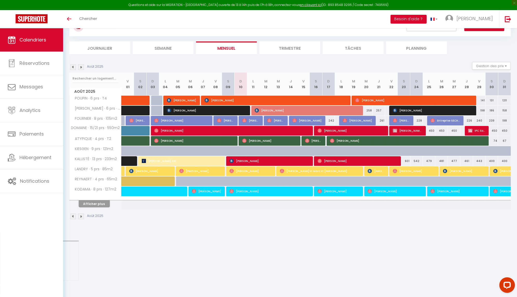
scroll to position [28, 0]
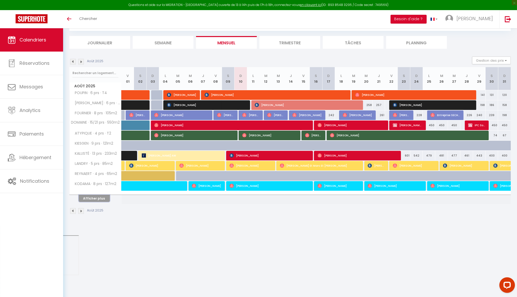
click at [88, 195] on button "Afficher plus" at bounding box center [94, 198] width 31 height 7
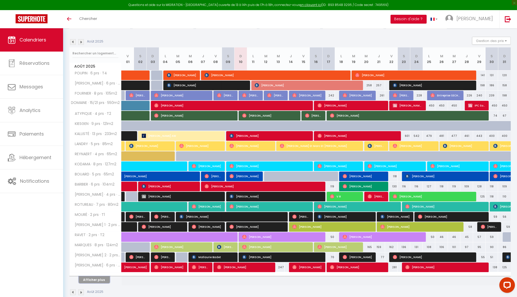
scroll to position [54, 0]
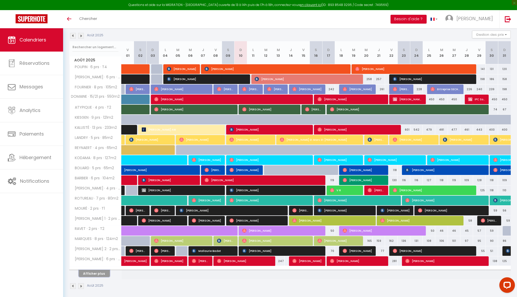
click at [86, 273] on button "Afficher plus" at bounding box center [94, 273] width 31 height 7
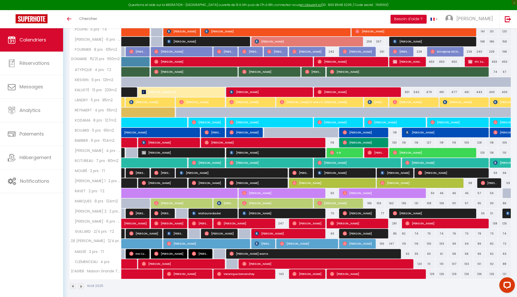
scroll to position [0, 0]
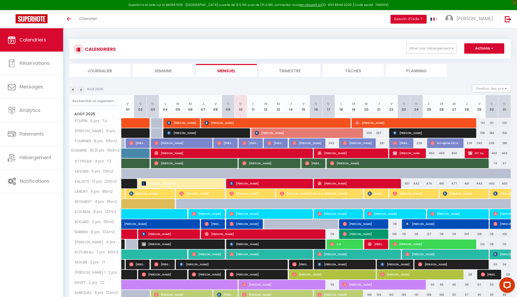
click at [74, 89] on img at bounding box center [73, 90] width 6 height 6
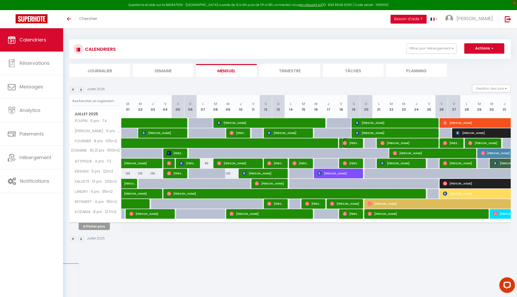
click at [356, 146] on span "[PERSON_NAME]" at bounding box center [351, 143] width 17 height 10
select select "OK"
select select "0"
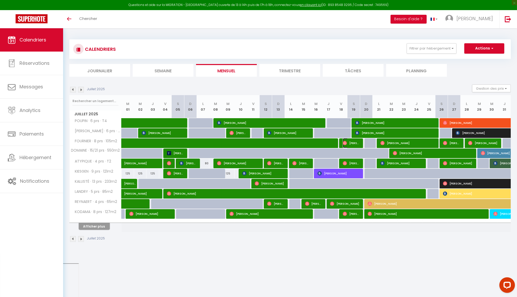
select select "1"
select select
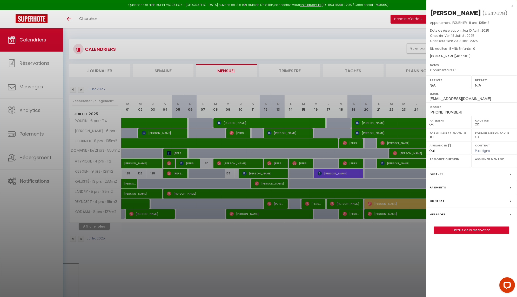
click at [437, 212] on label "Messages" at bounding box center [437, 214] width 16 height 5
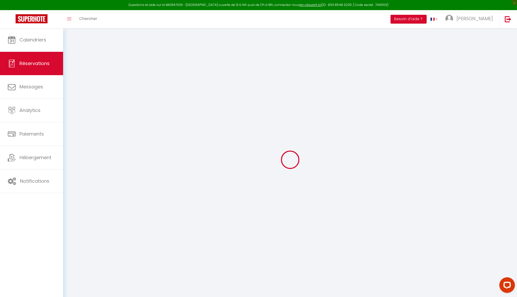
select select
checkbox input "true"
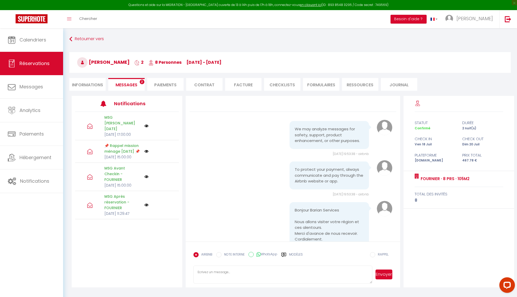
scroll to position [2360, 0]
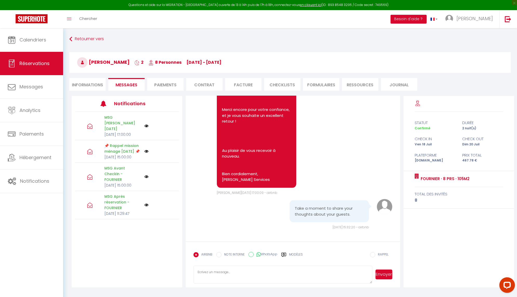
click at [272, 85] on li "CHECKLISTS" at bounding box center [282, 84] width 36 height 13
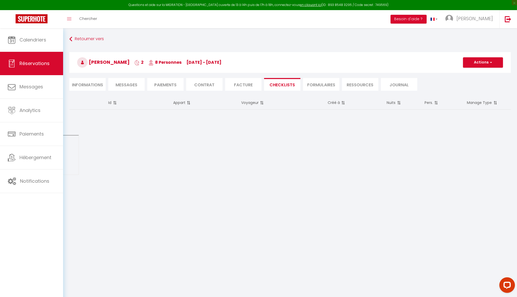
click at [211, 117] on div "Id Appart Voyageur Créé à Nuits Pers. Manage Type" at bounding box center [290, 107] width 448 height 23
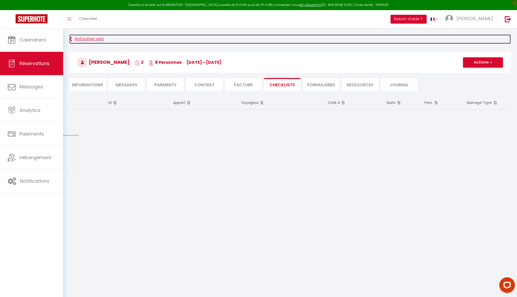
click at [93, 38] on link "Retourner vers" at bounding box center [289, 39] width 441 height 9
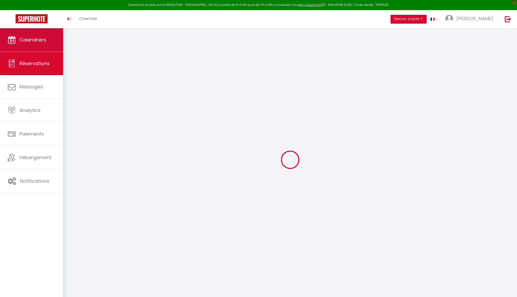
click at [36, 45] on link "Calendriers" at bounding box center [31, 39] width 63 height 23
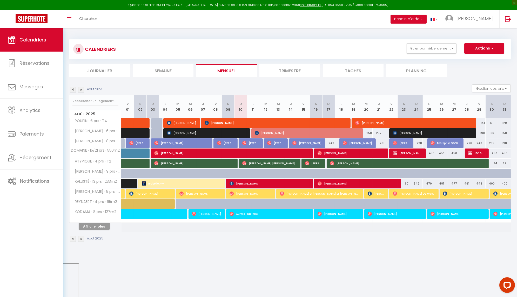
click at [72, 90] on img at bounding box center [73, 90] width 6 height 6
